Goal: Obtain resource: Download file/media

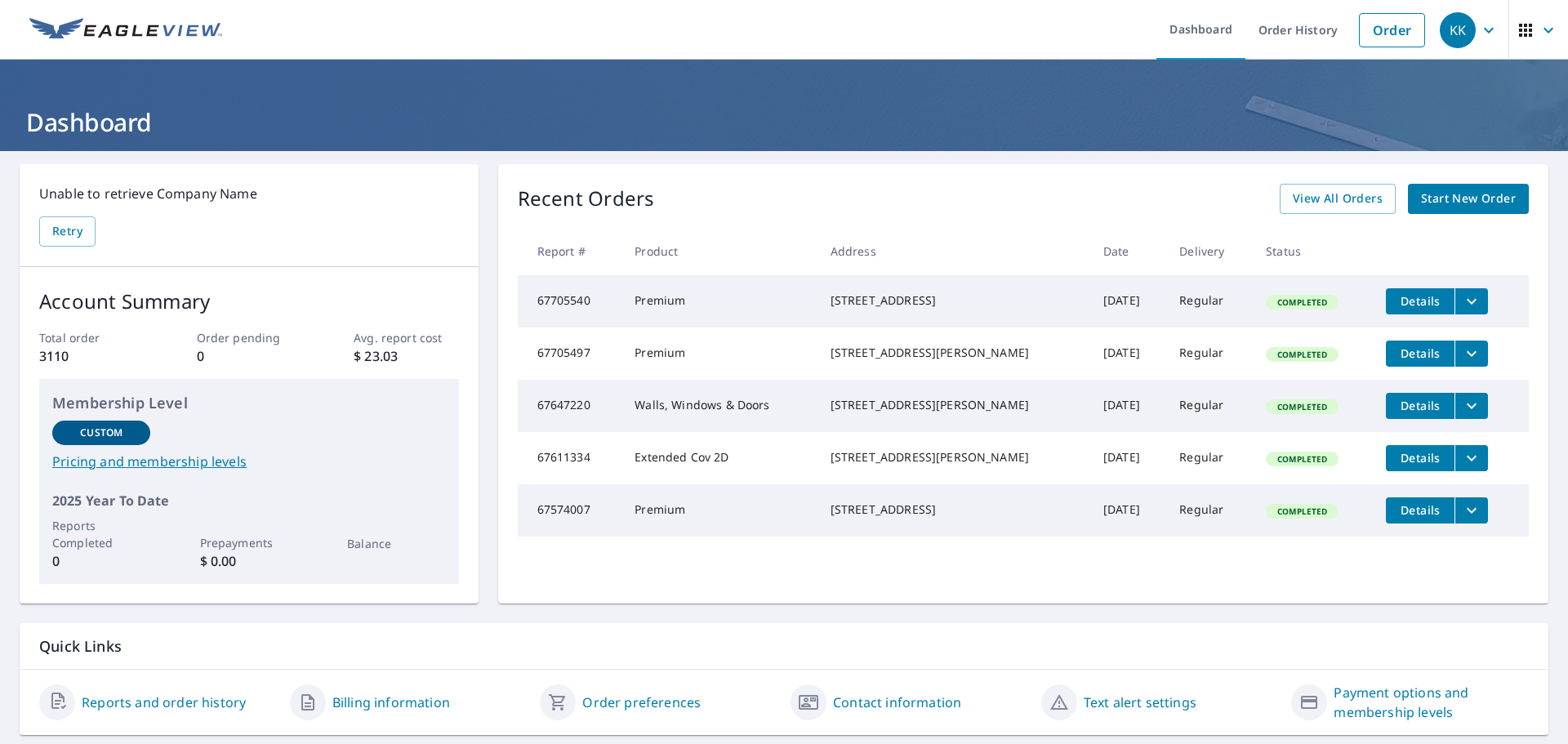
click at [1454, 199] on span "Start New Order" at bounding box center [1468, 199] width 95 height 20
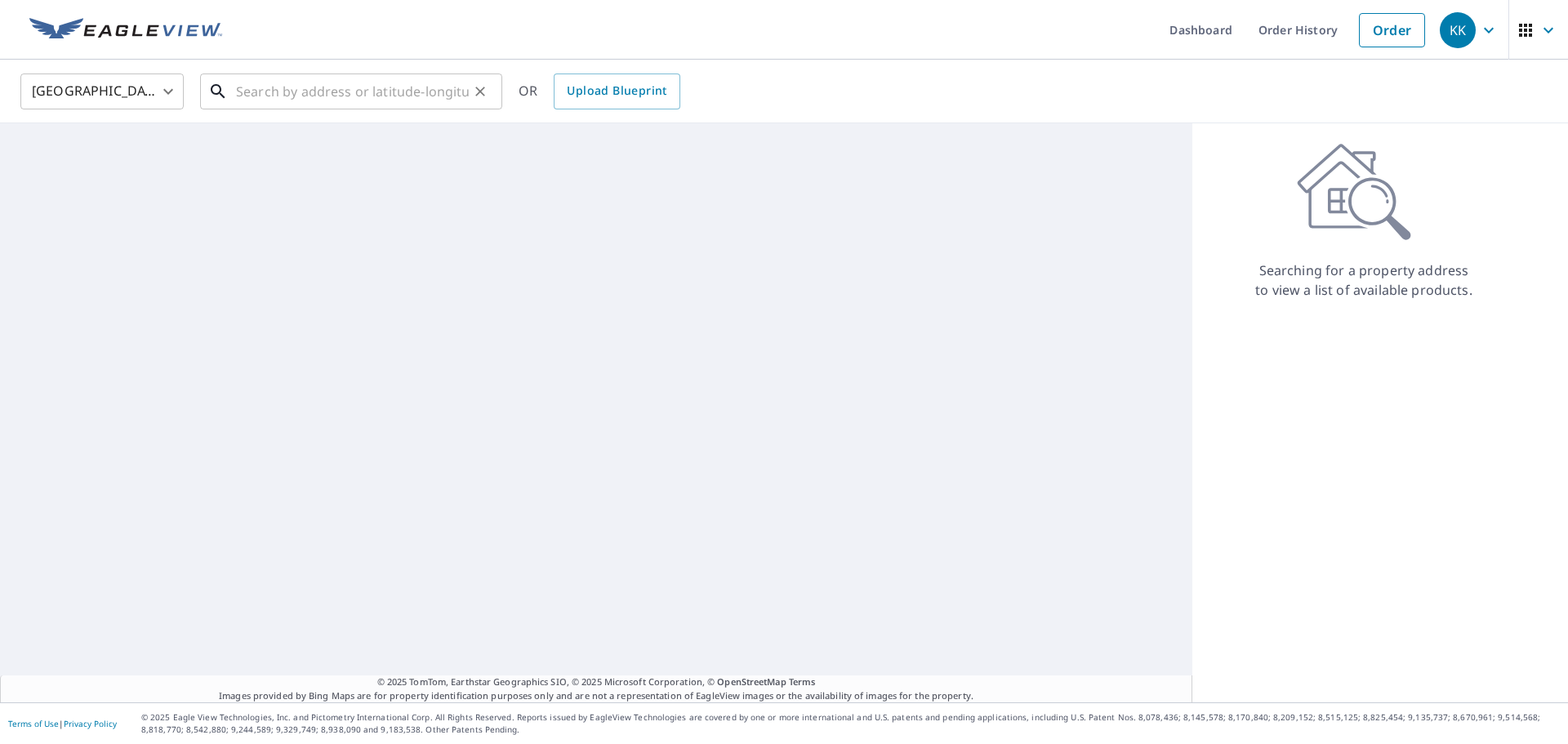
click at [400, 100] on input "text" at bounding box center [352, 91] width 233 height 46
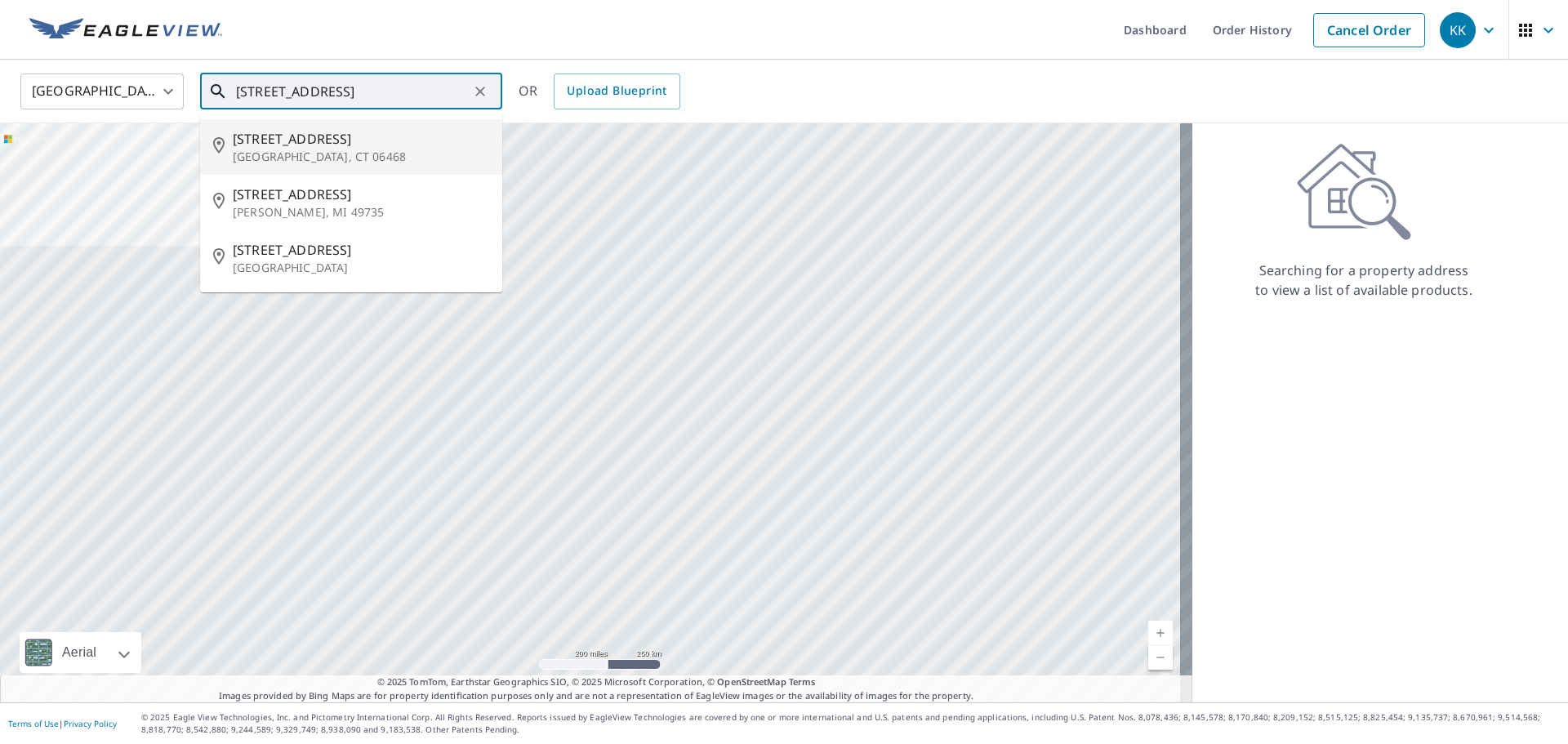
click at [296, 156] on p "[GEOGRAPHIC_DATA], CT 06468" at bounding box center [361, 156] width 257 height 17
type input "[STREET_ADDRESS][PERSON_NAME]"
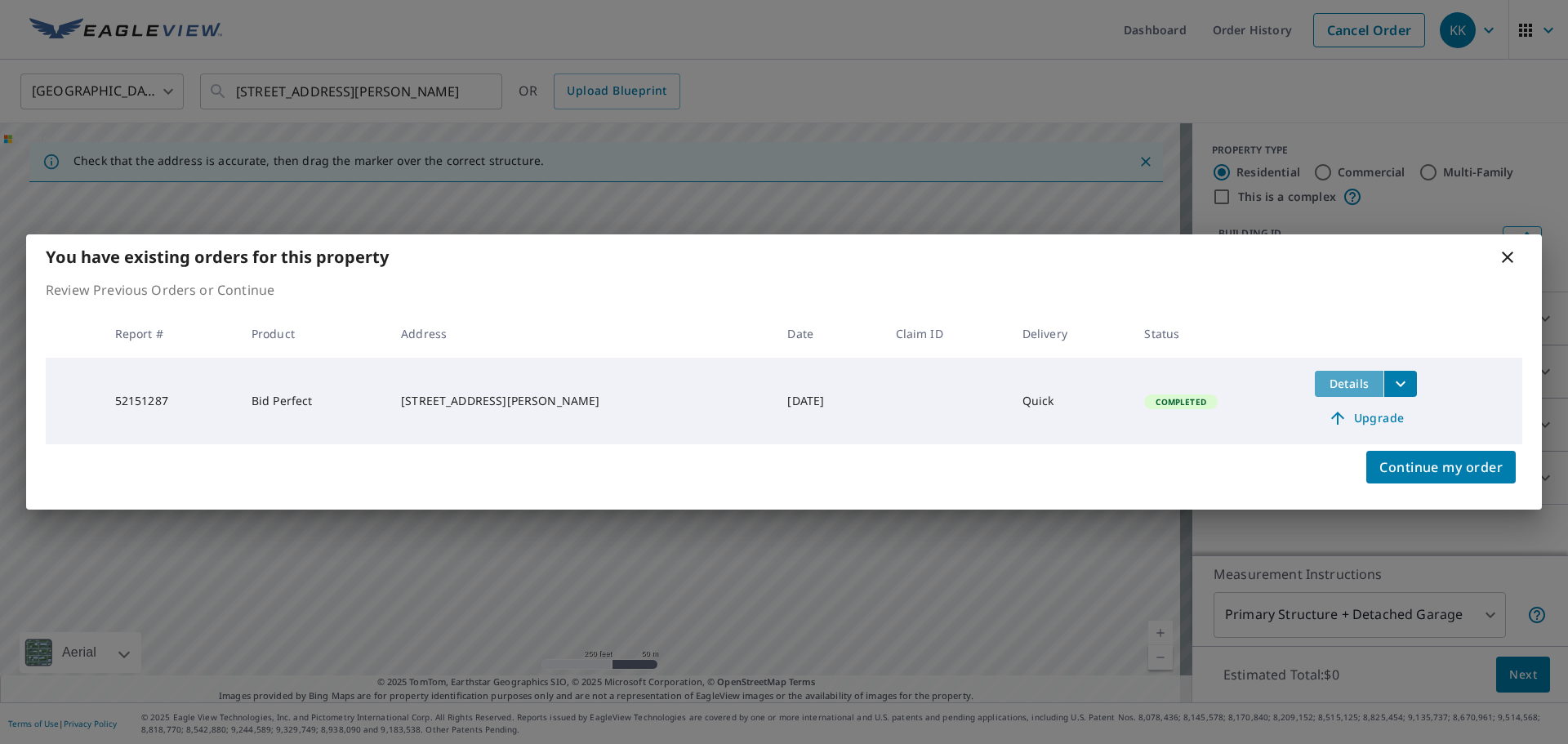
click at [1333, 382] on span "Details" at bounding box center [1349, 384] width 49 height 16
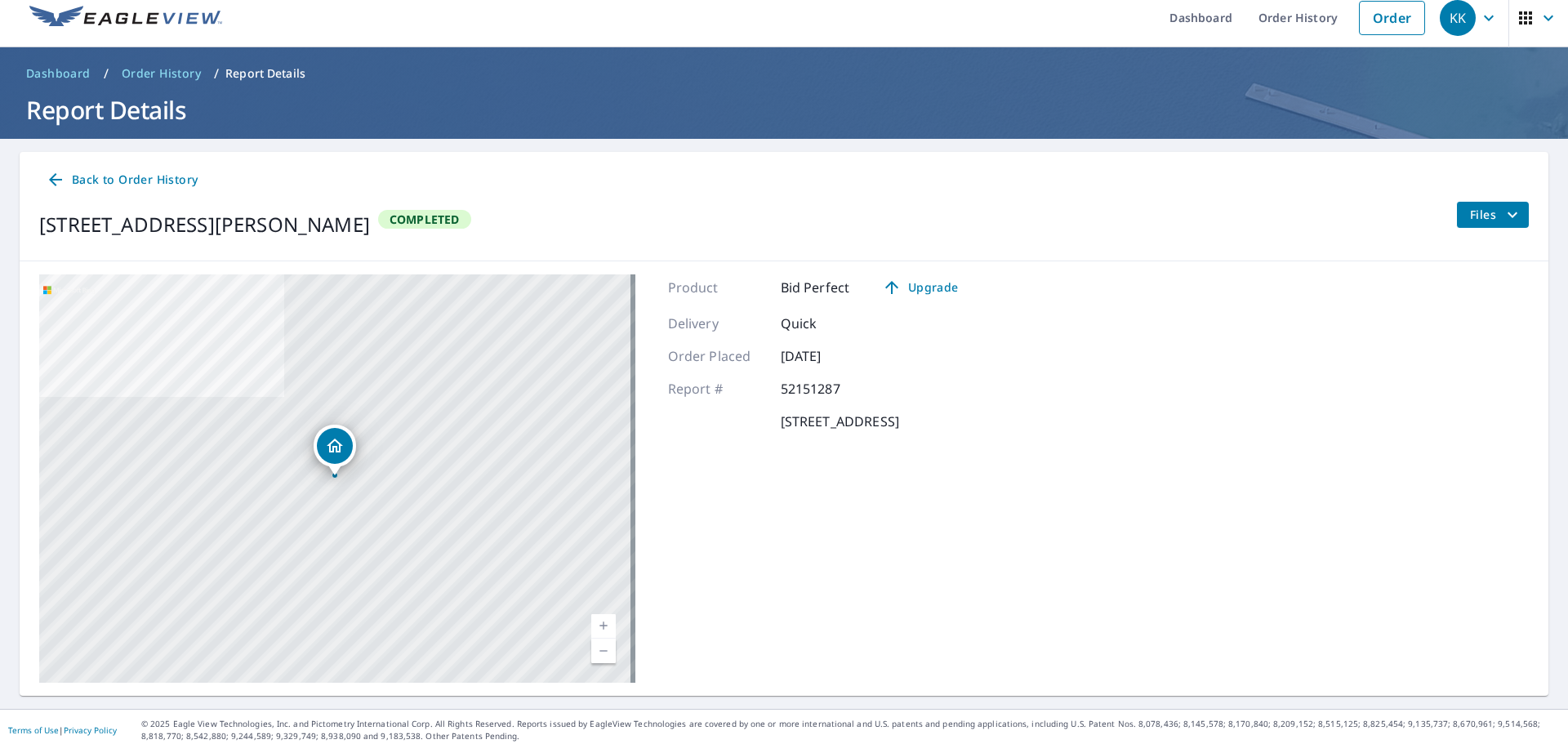
scroll to position [18, 0]
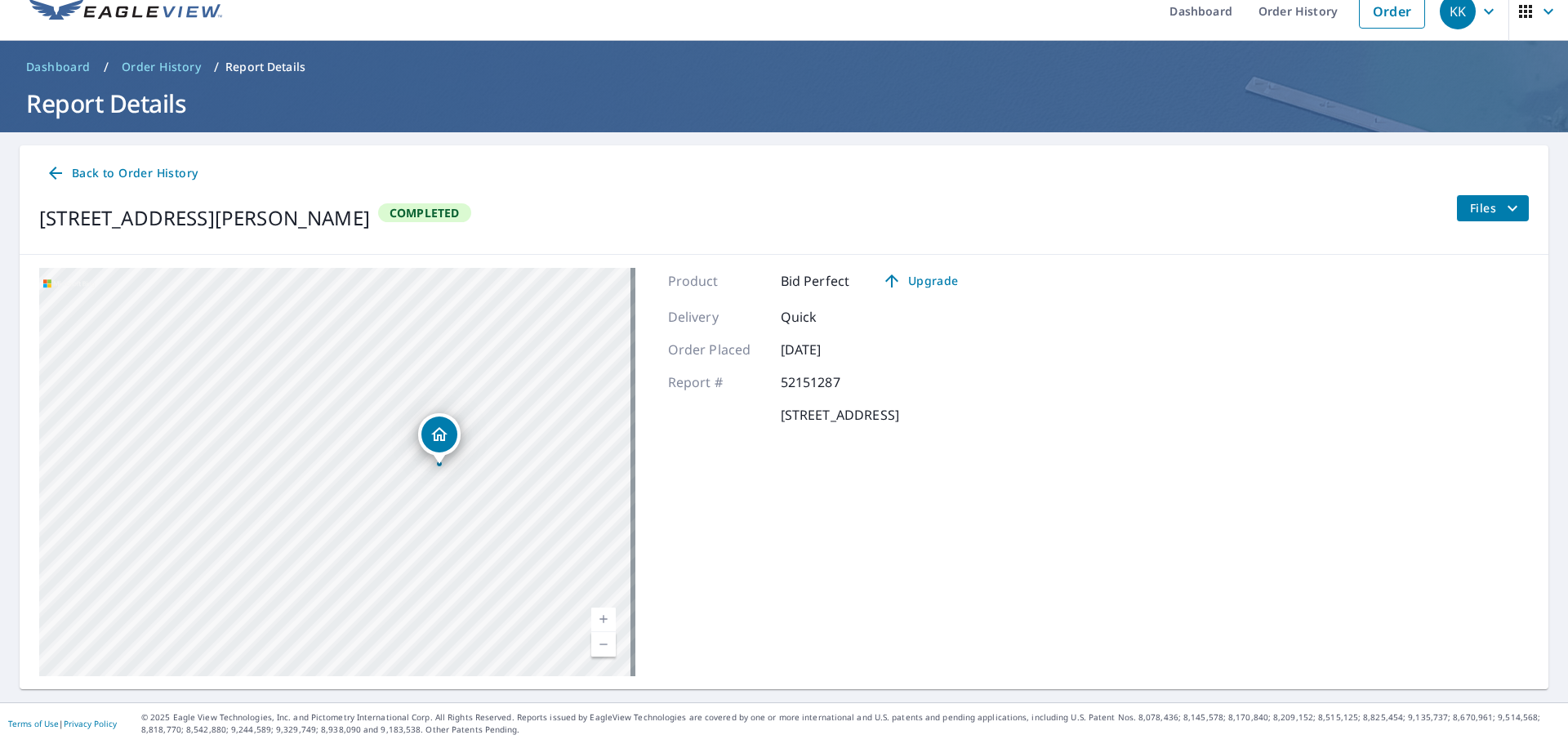
click at [1478, 206] on span "Files" at bounding box center [1495, 208] width 52 height 19
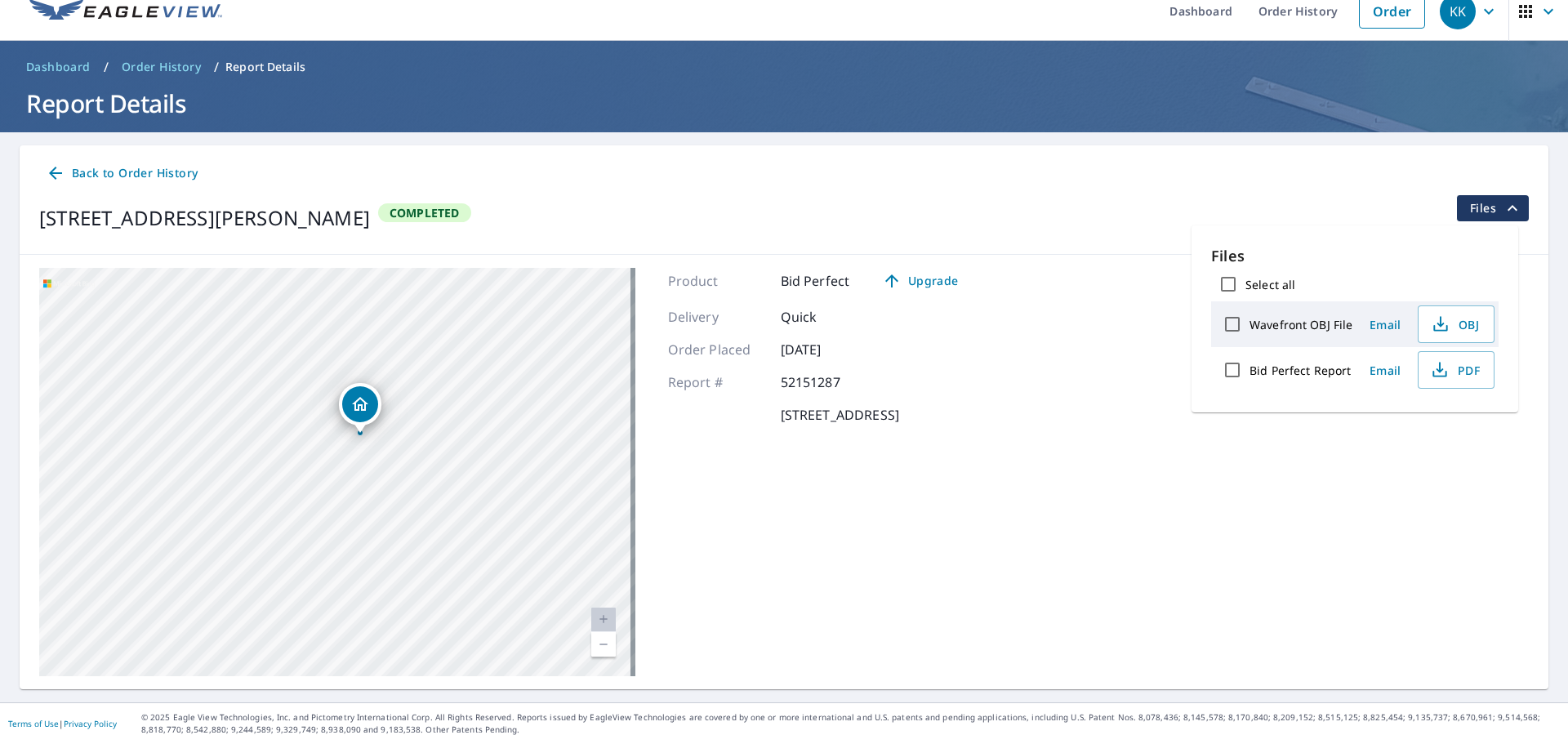
click at [90, 171] on span "Back to Order History" at bounding box center [121, 173] width 152 height 20
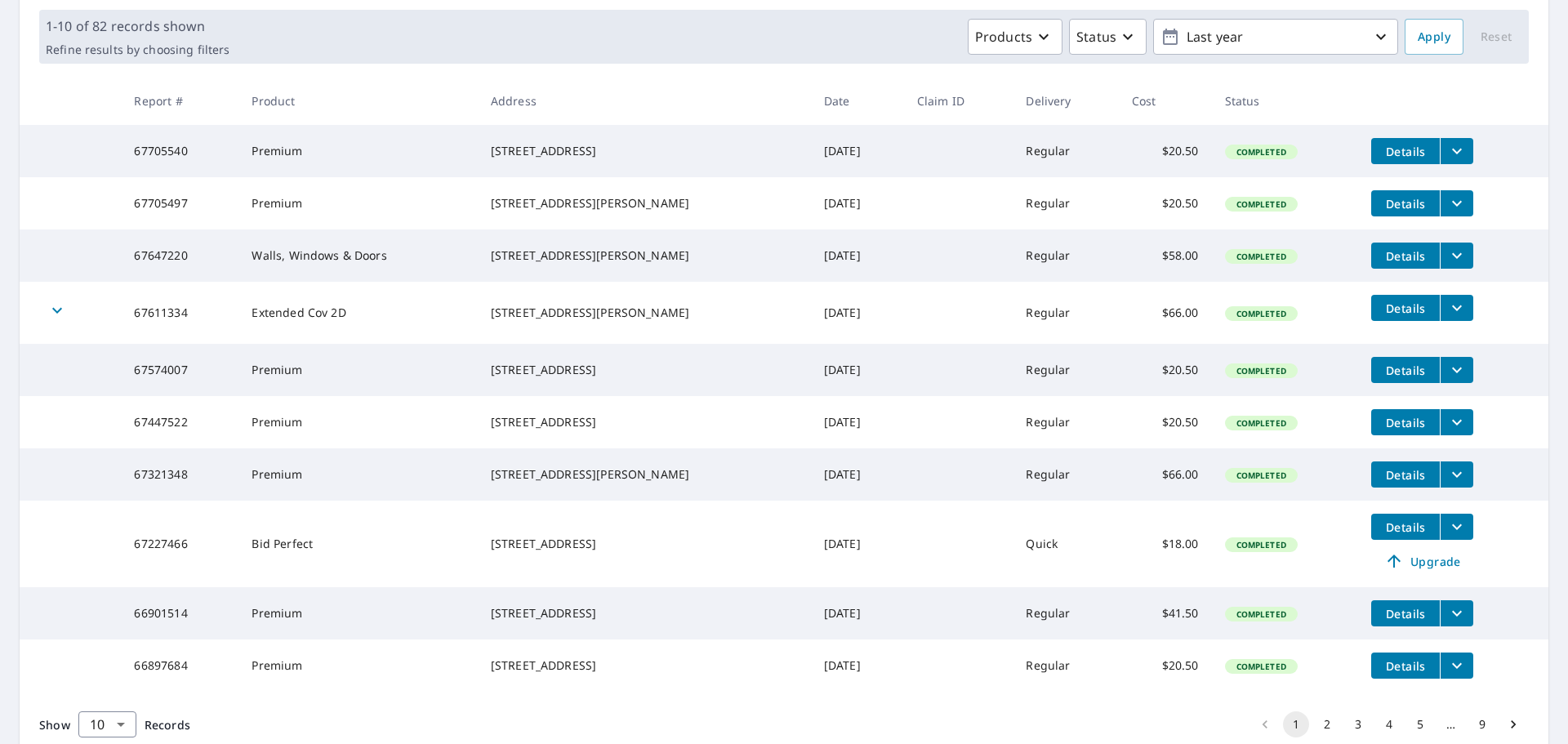
scroll to position [112, 0]
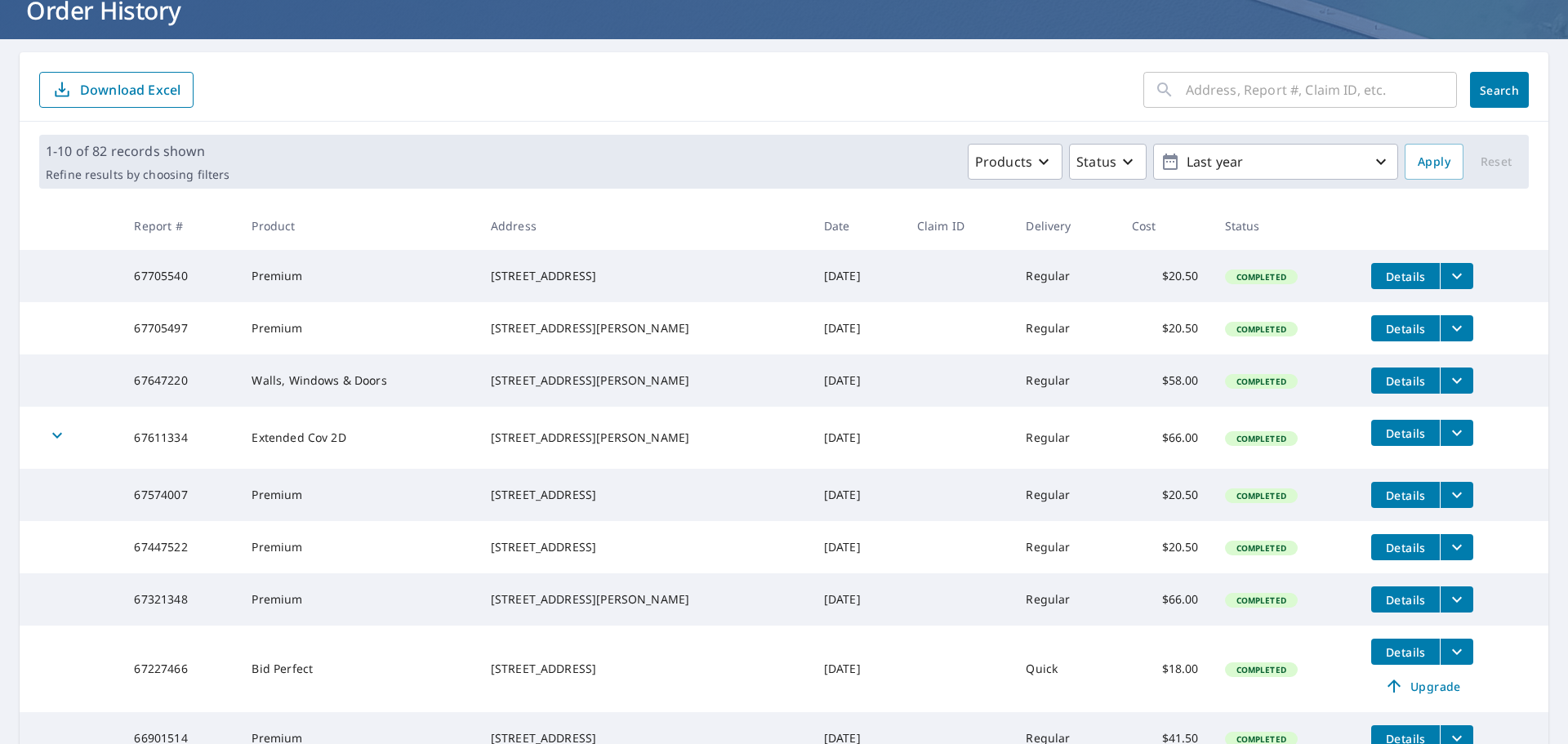
click at [1155, 82] on icon at bounding box center [1164, 90] width 19 height 19
click at [1186, 92] on input "text" at bounding box center [1321, 90] width 271 height 46
type input "99 old colony"
click button "Search" at bounding box center [1499, 90] width 59 height 36
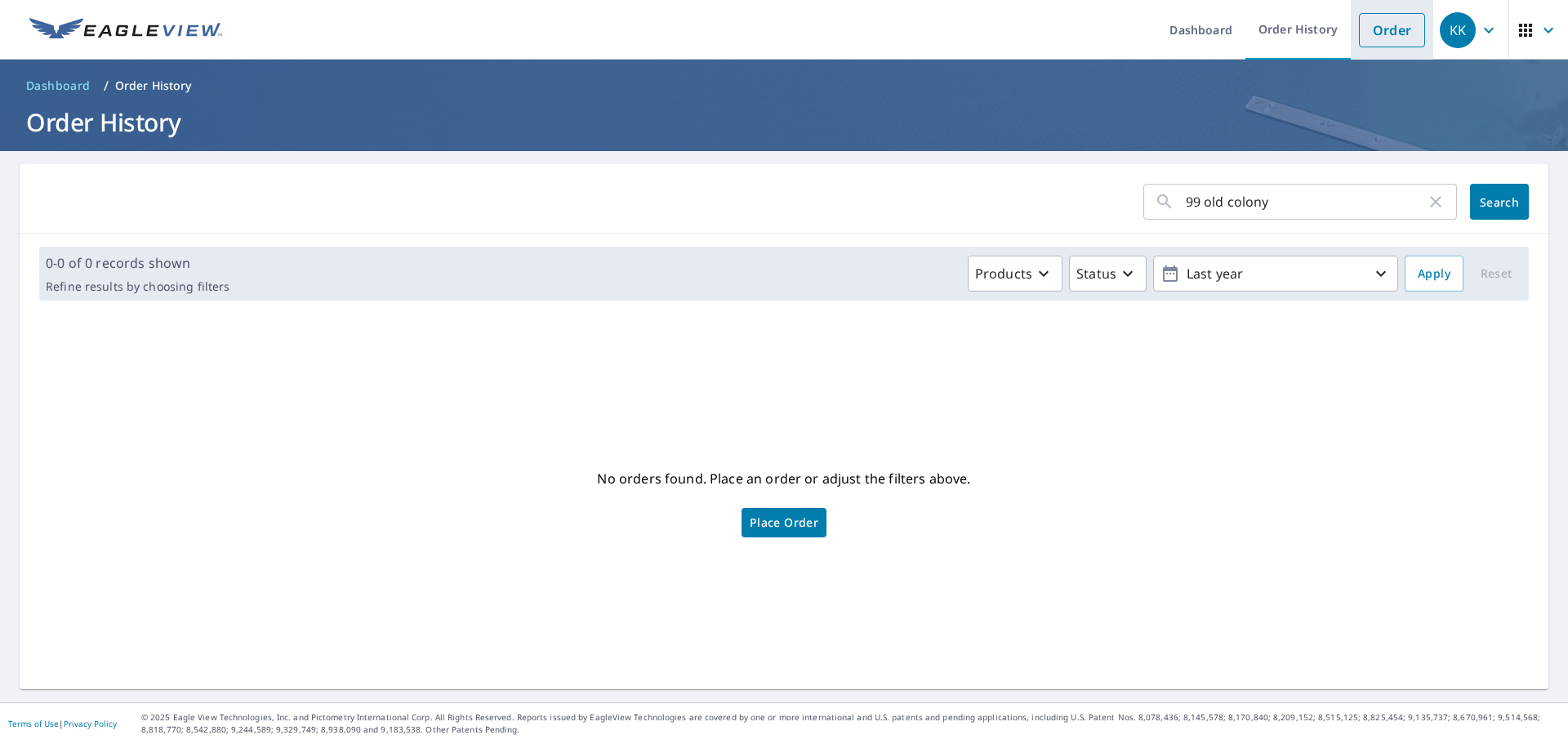
click at [1395, 25] on link "Order" at bounding box center [1391, 30] width 66 height 34
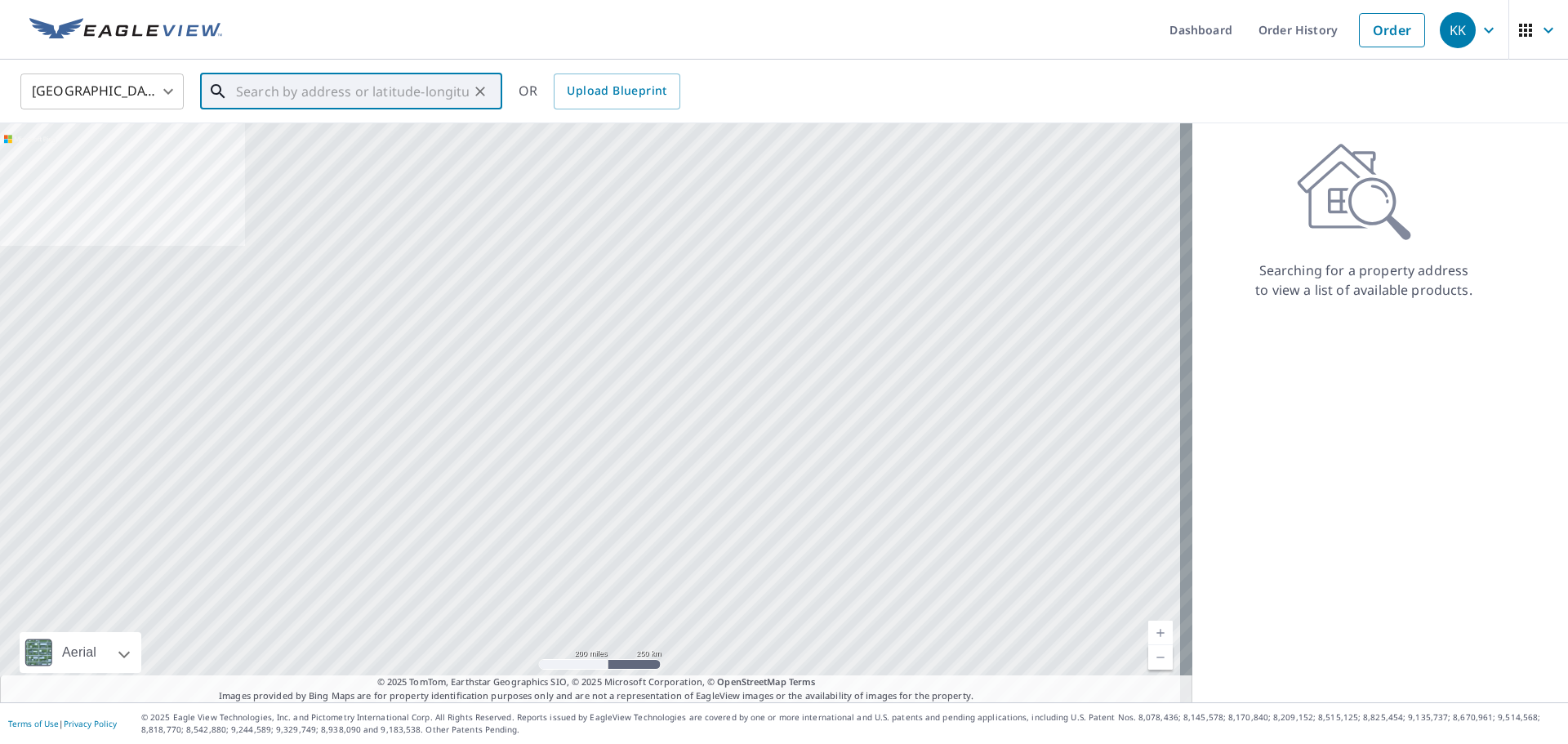
click at [379, 82] on input "text" at bounding box center [352, 91] width 233 height 46
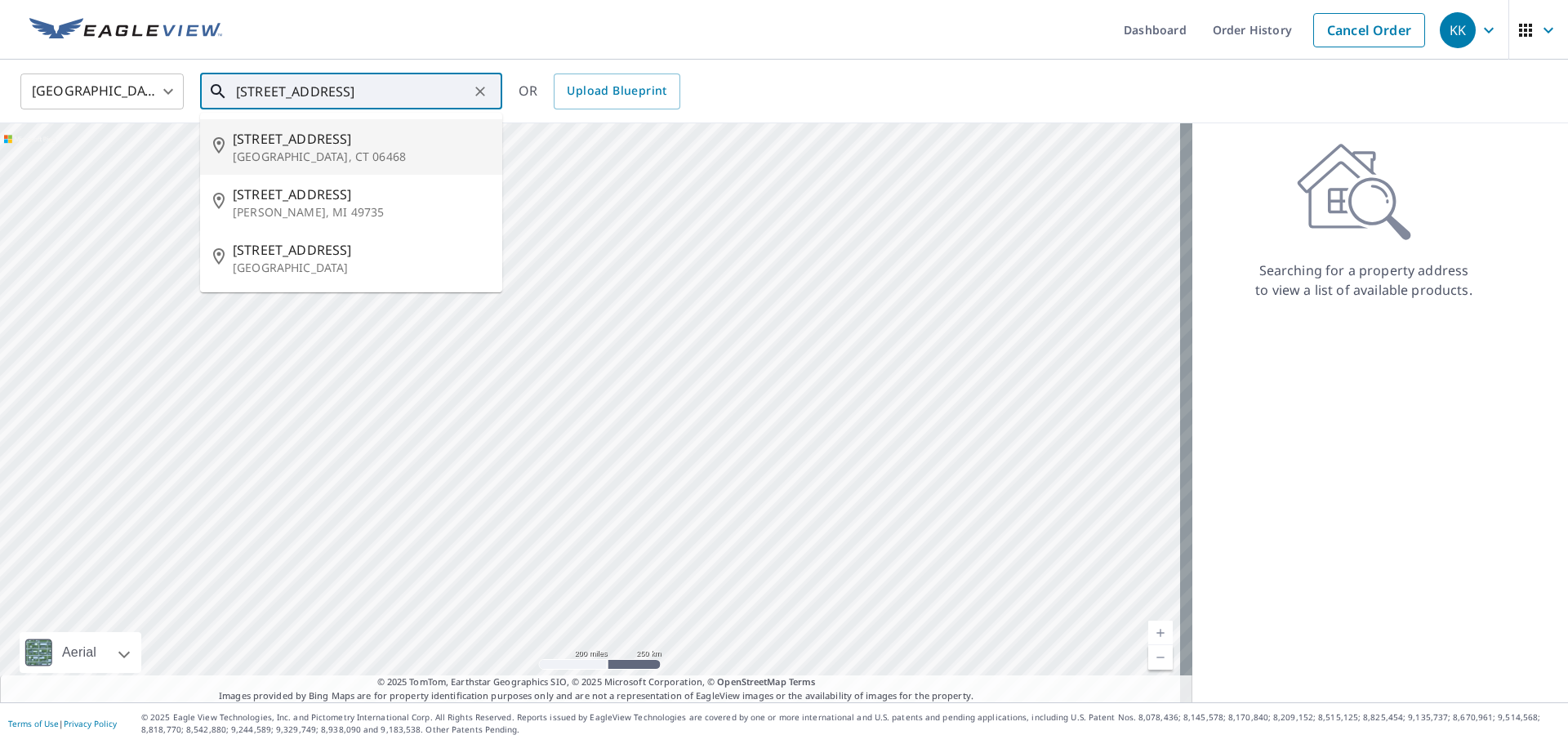
click at [285, 150] on p "[GEOGRAPHIC_DATA], CT 06468" at bounding box center [361, 156] width 257 height 17
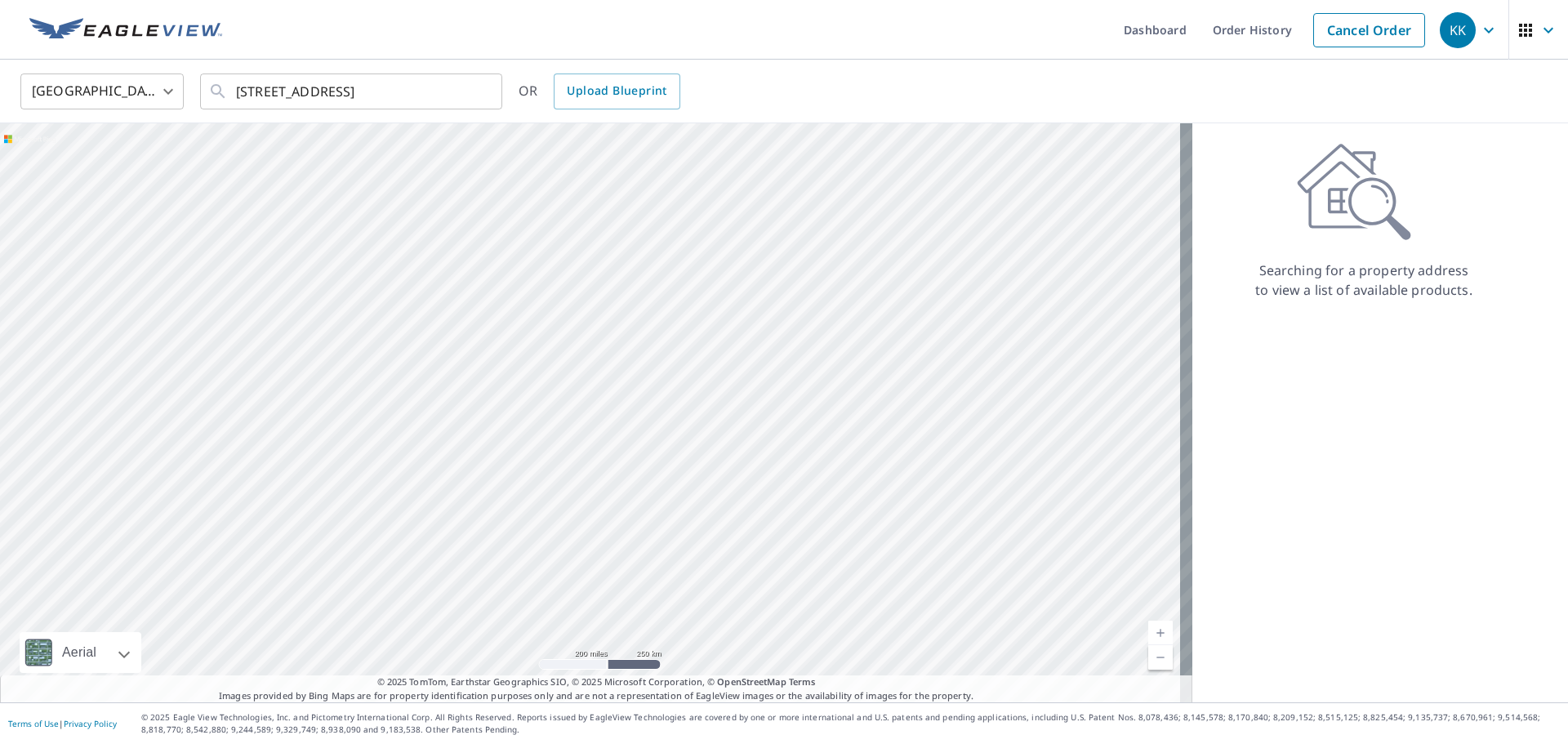
type input "[STREET_ADDRESS][PERSON_NAME]"
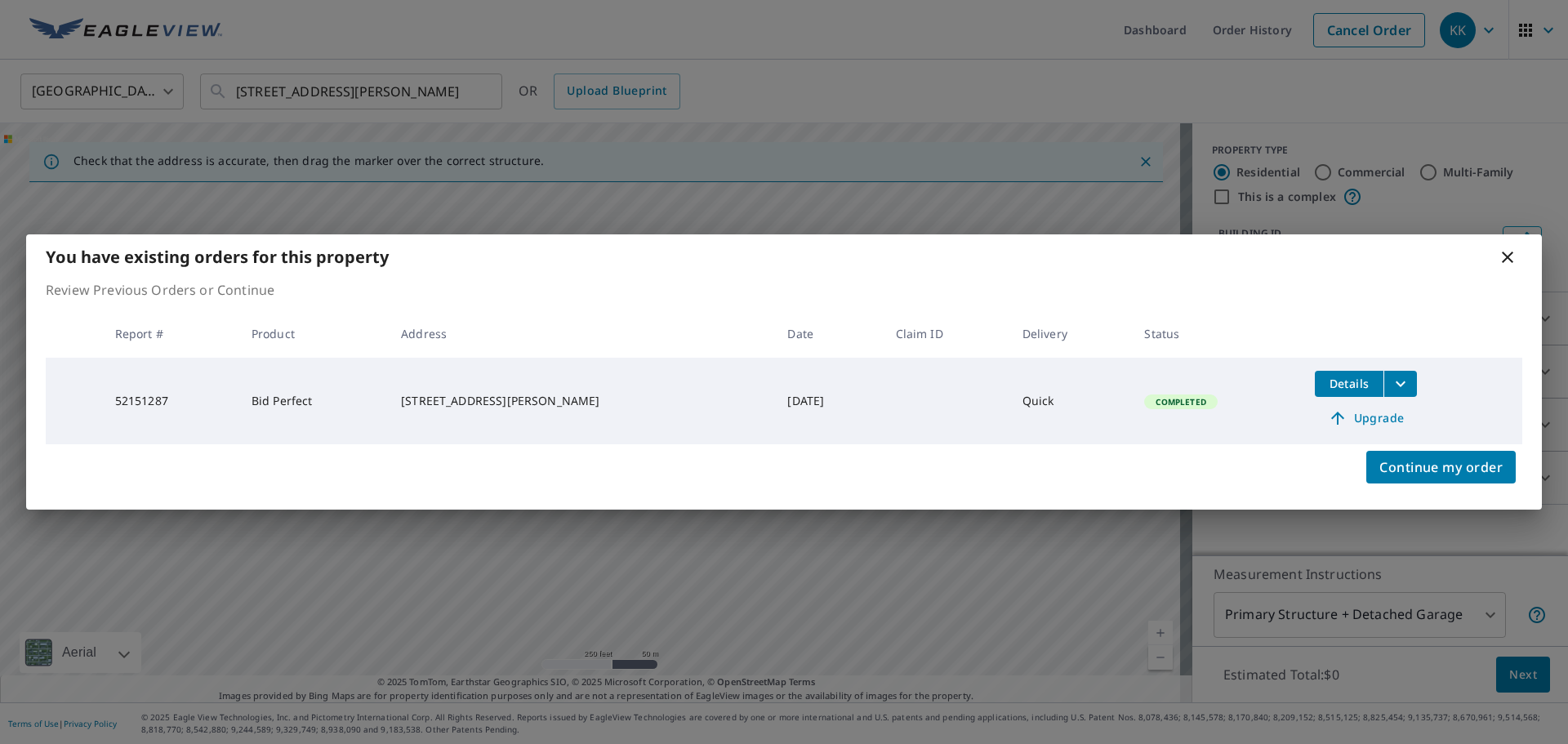
click at [1391, 378] on icon "filesDropdownBtn-52151287" at bounding box center [1400, 384] width 19 height 19
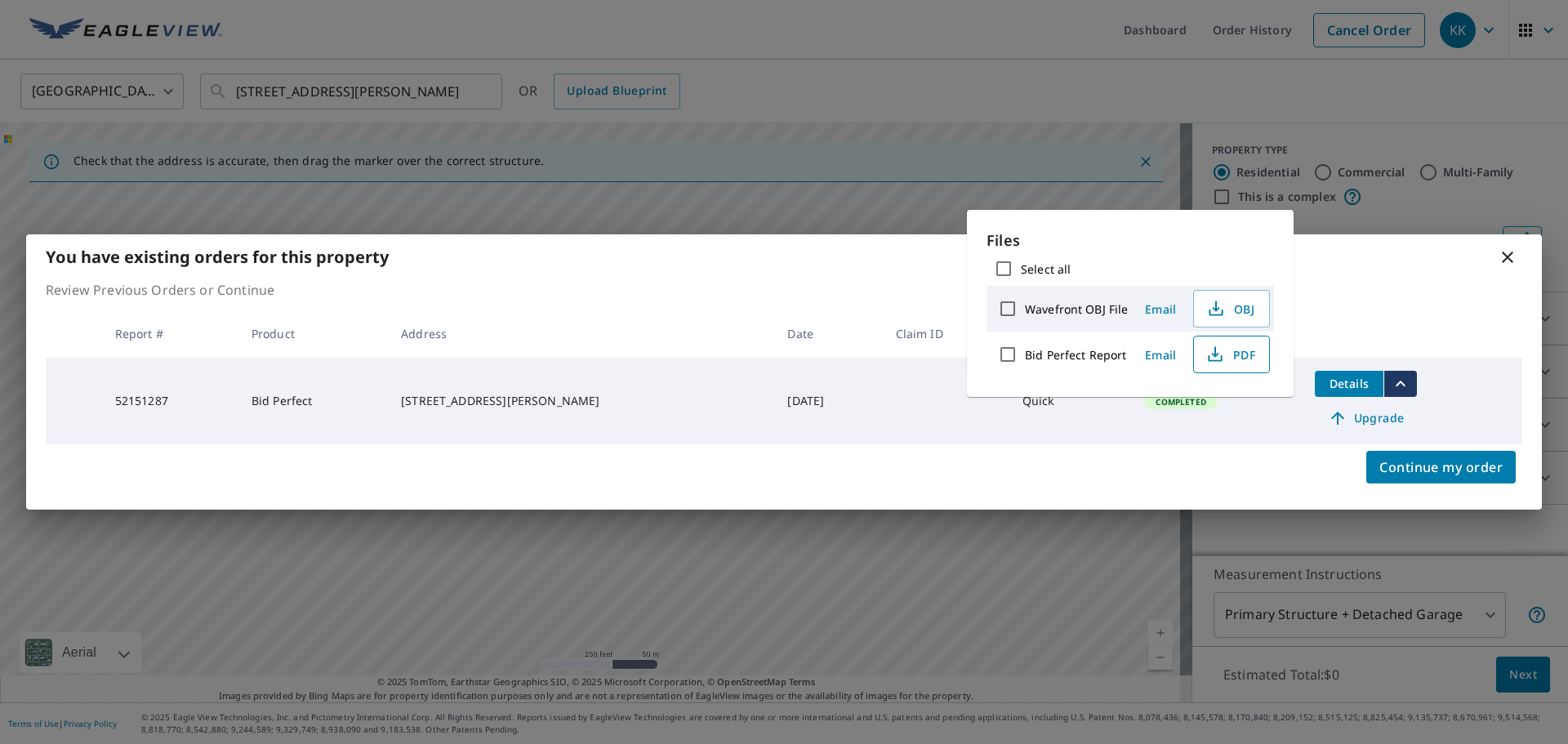
click at [1224, 351] on span "PDF" at bounding box center [1229, 354] width 52 height 19
